Goal: Task Accomplishment & Management: Use online tool/utility

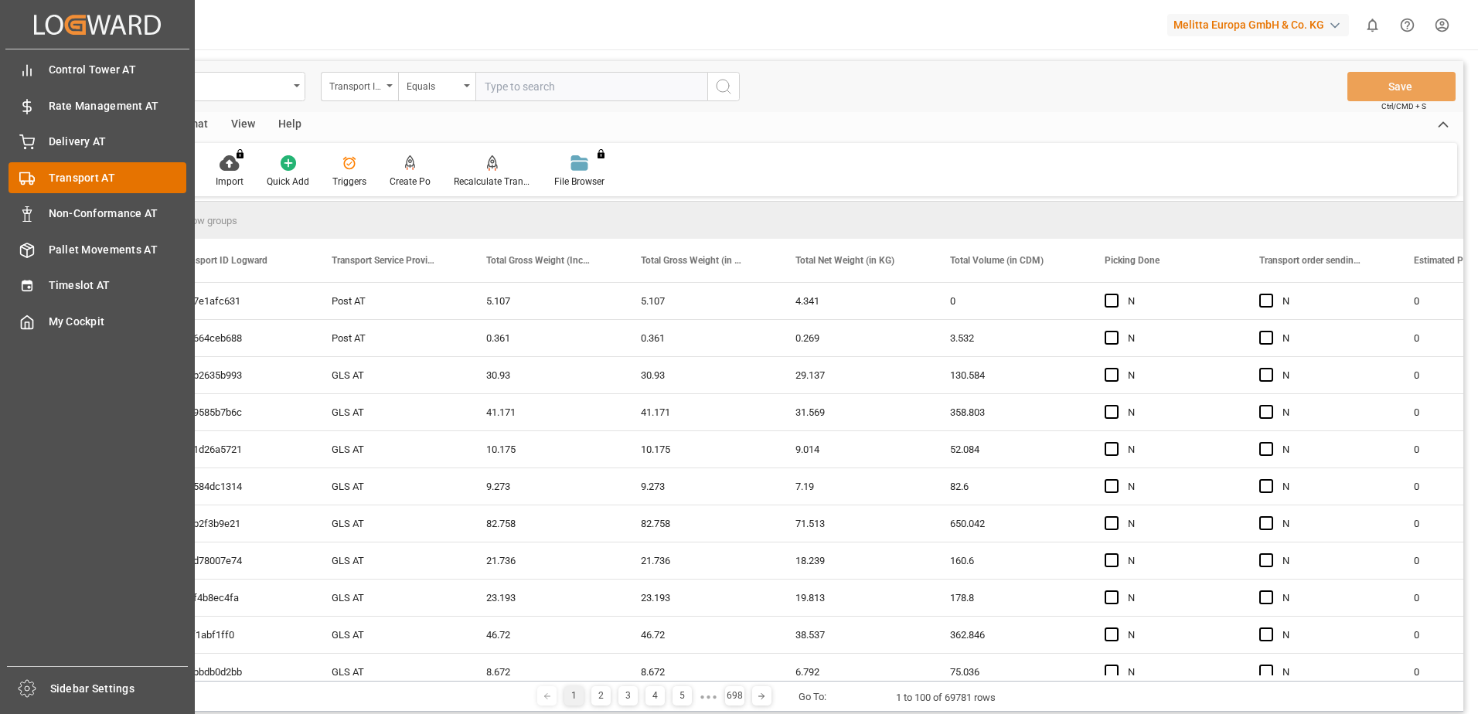
drag, startPoint x: 42, startPoint y: 145, endPoint x: 107, endPoint y: 162, distance: 67.9
click at [42, 145] on div "Delivery AT Delivery AT" at bounding box center [98, 142] width 178 height 30
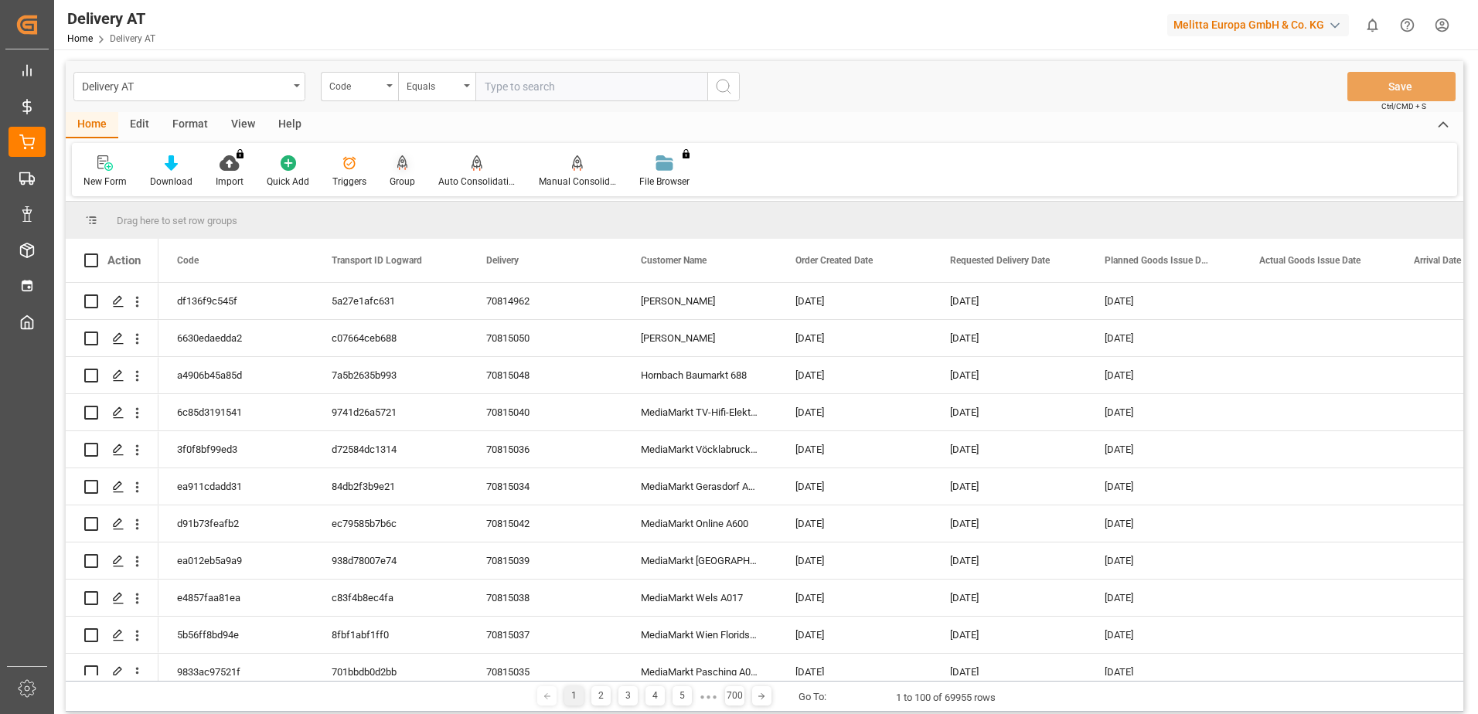
click at [397, 171] on icon at bounding box center [402, 162] width 11 height 15
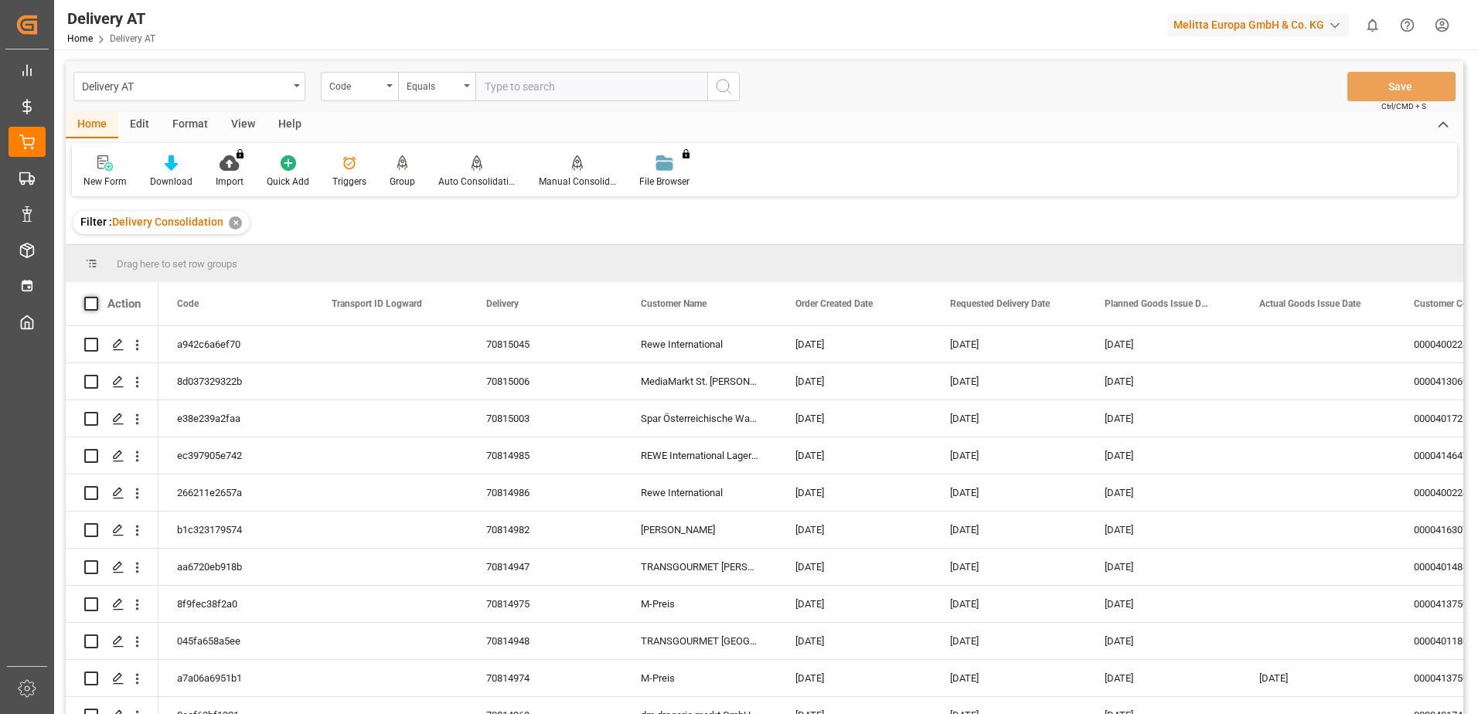
click at [89, 305] on span at bounding box center [91, 304] width 14 height 14
click at [96, 297] on input "checkbox" at bounding box center [96, 297] width 0 height 0
checkbox input "true"
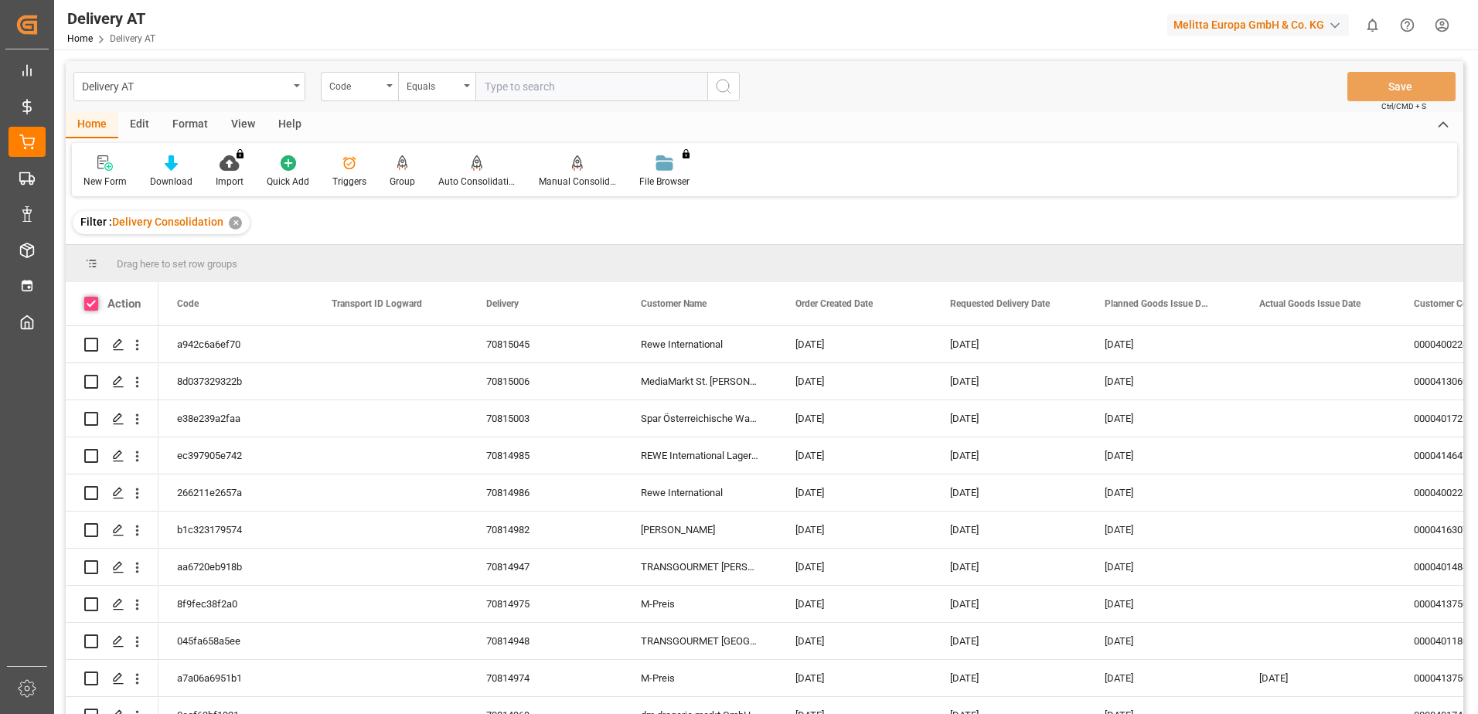
checkbox input "true"
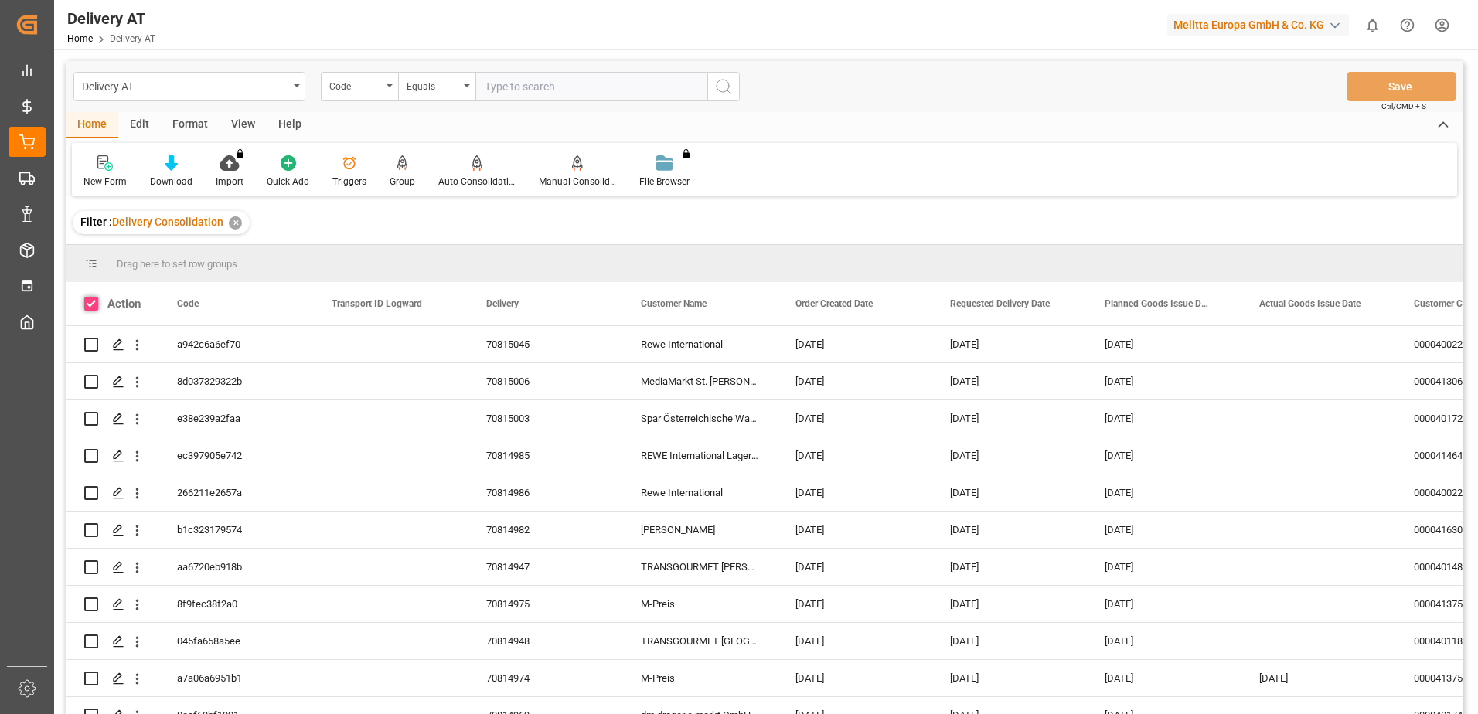
checkbox input "true"
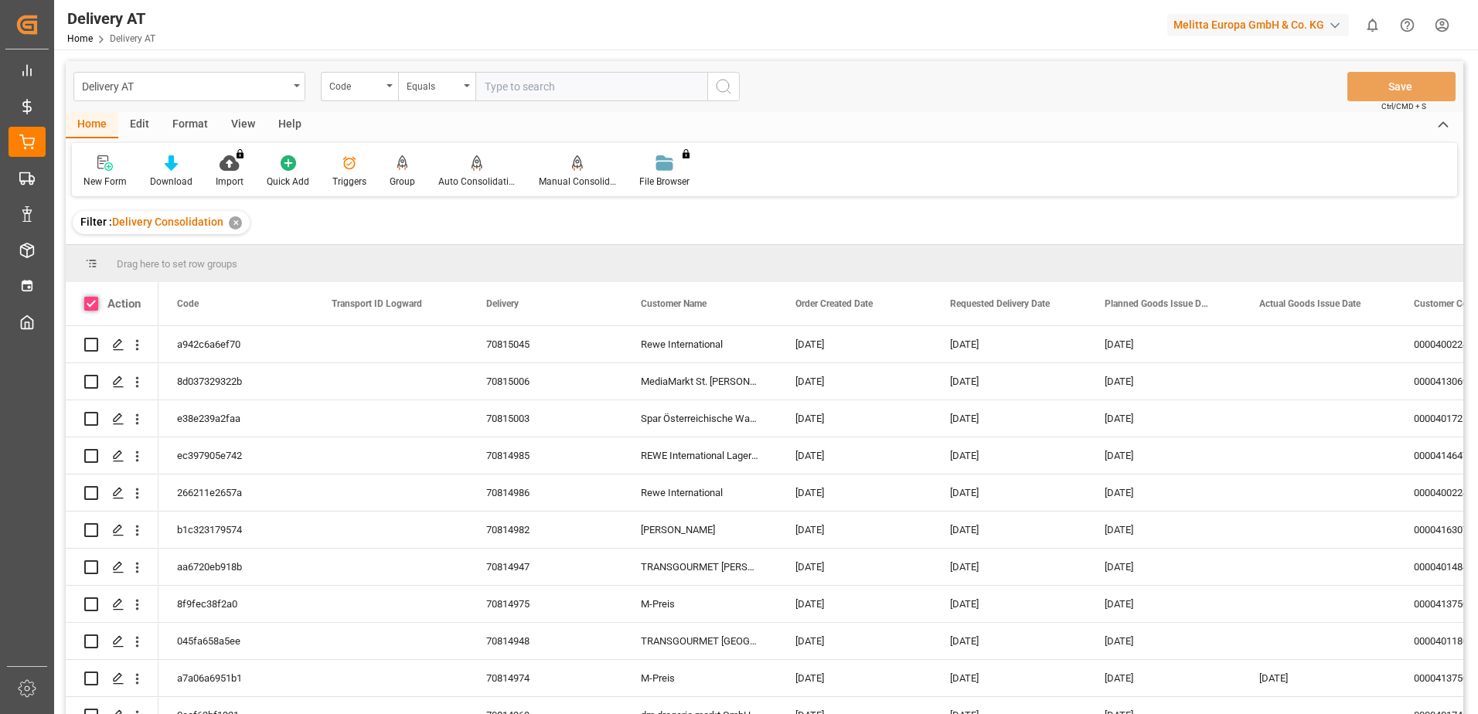
checkbox input "true"
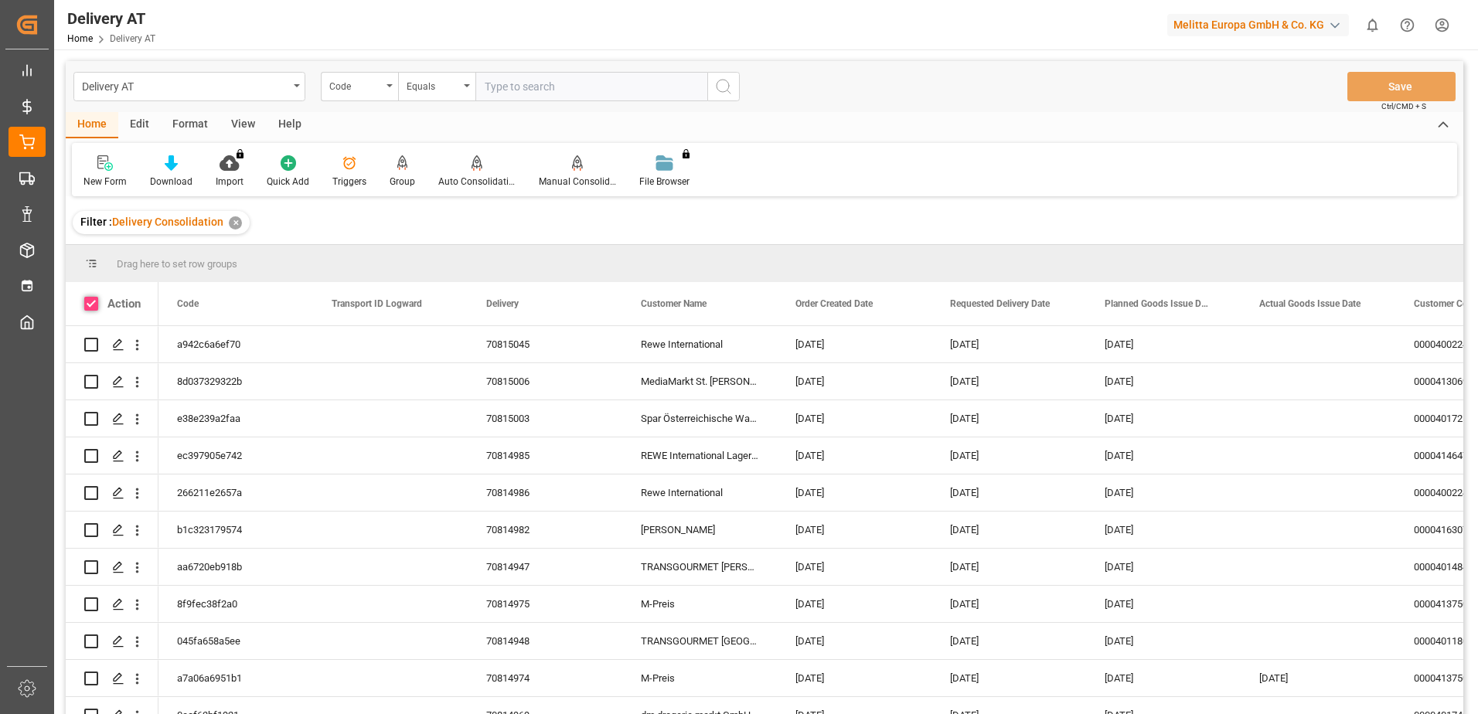
checkbox input "true"
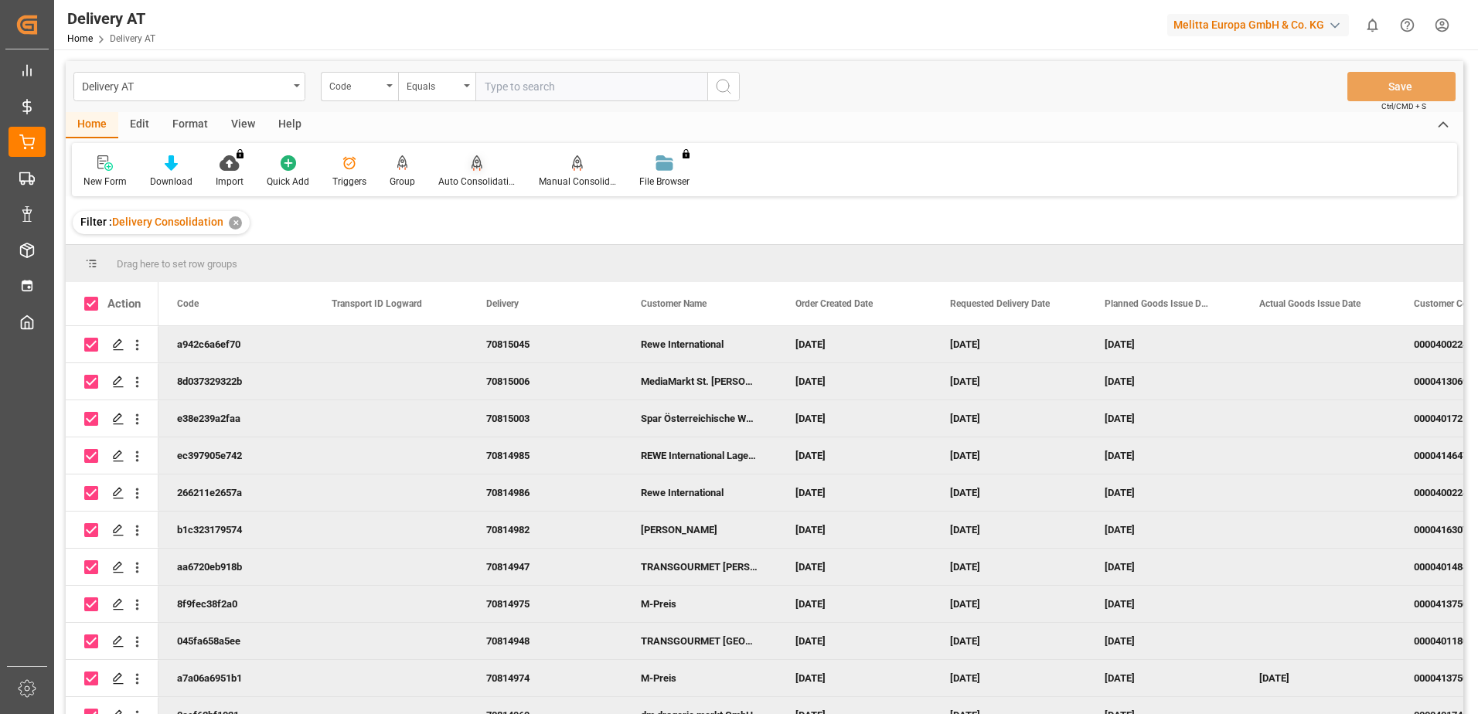
click at [477, 169] on icon at bounding box center [476, 170] width 7 height 3
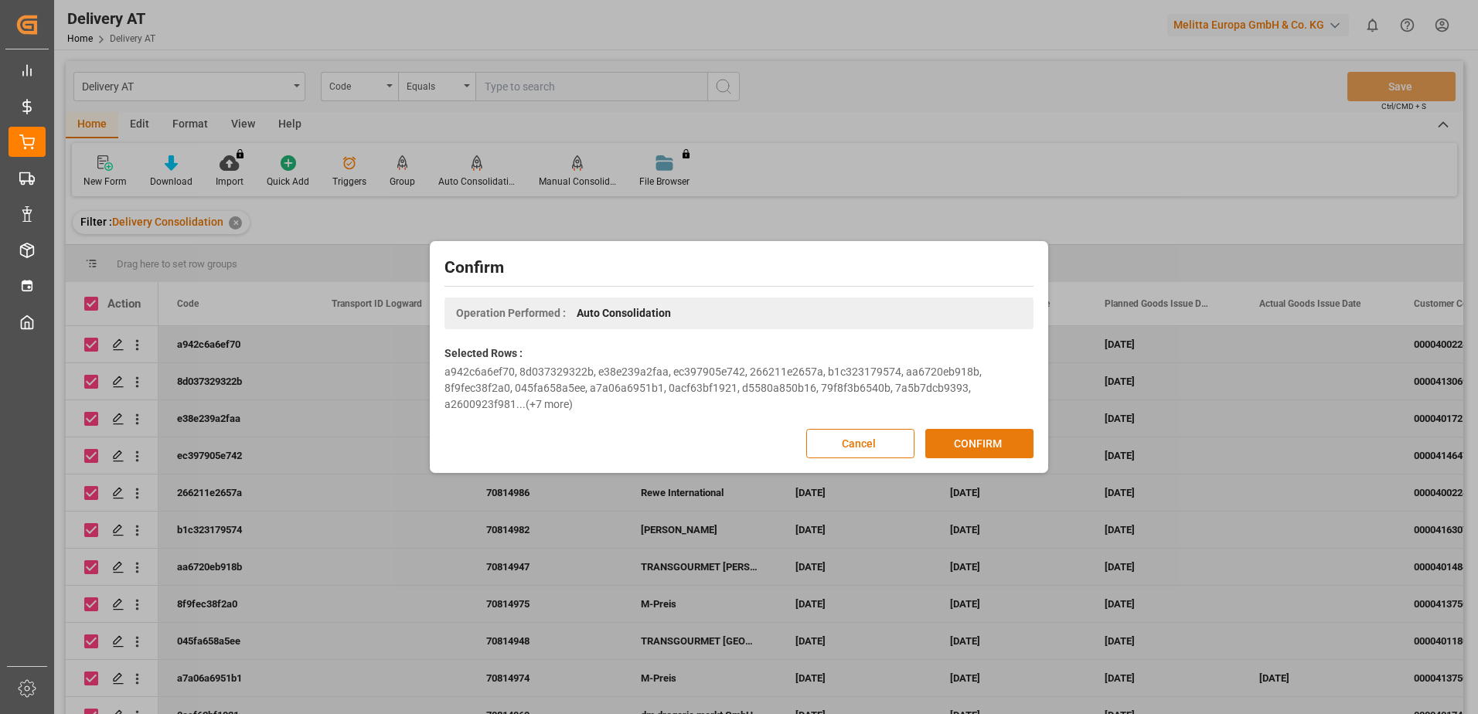
click at [972, 443] on button "CONFIRM" at bounding box center [979, 443] width 108 height 29
